Goal: Entertainment & Leisure: Consume media (video, audio)

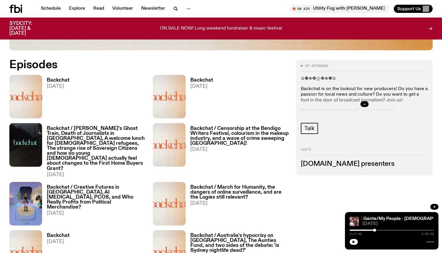
scroll to position [243, 0]
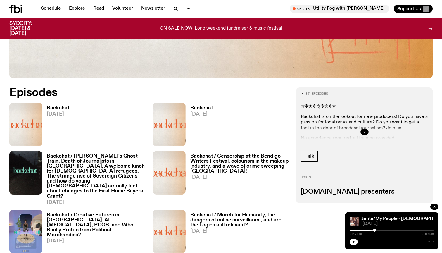
click at [74, 105] on div "Backchat 13.09.25" at bounding box center [77, 125] width 137 height 44
click at [28, 130] on img at bounding box center [25, 125] width 33 height 44
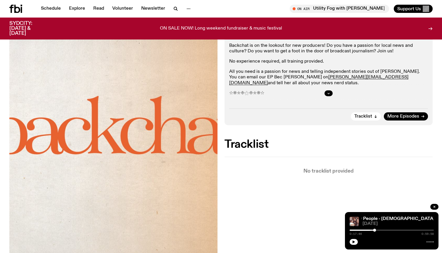
scroll to position [74, 0]
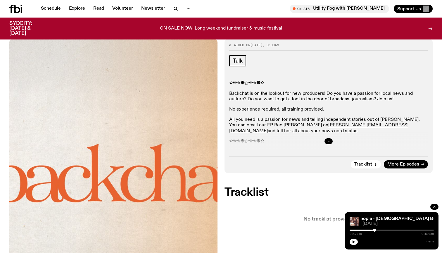
click at [326, 142] on button "button" at bounding box center [329, 141] width 8 height 6
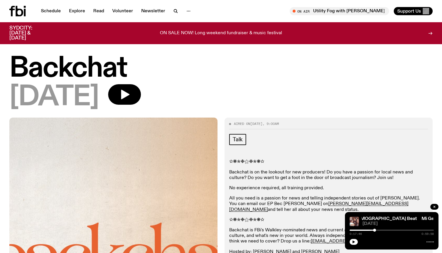
scroll to position [0, 0]
click at [158, 97] on div "13.09.25" at bounding box center [220, 97] width 423 height 26
click at [130, 94] on icon "button" at bounding box center [125, 95] width 8 height 10
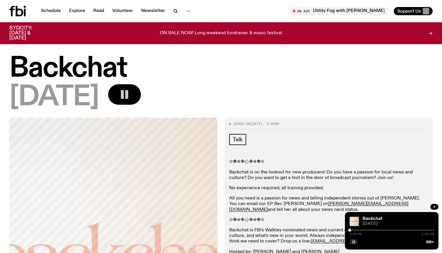
click at [352, 241] on button "button" at bounding box center [354, 242] width 8 height 6
